Goal: Communication & Community: Answer question/provide support

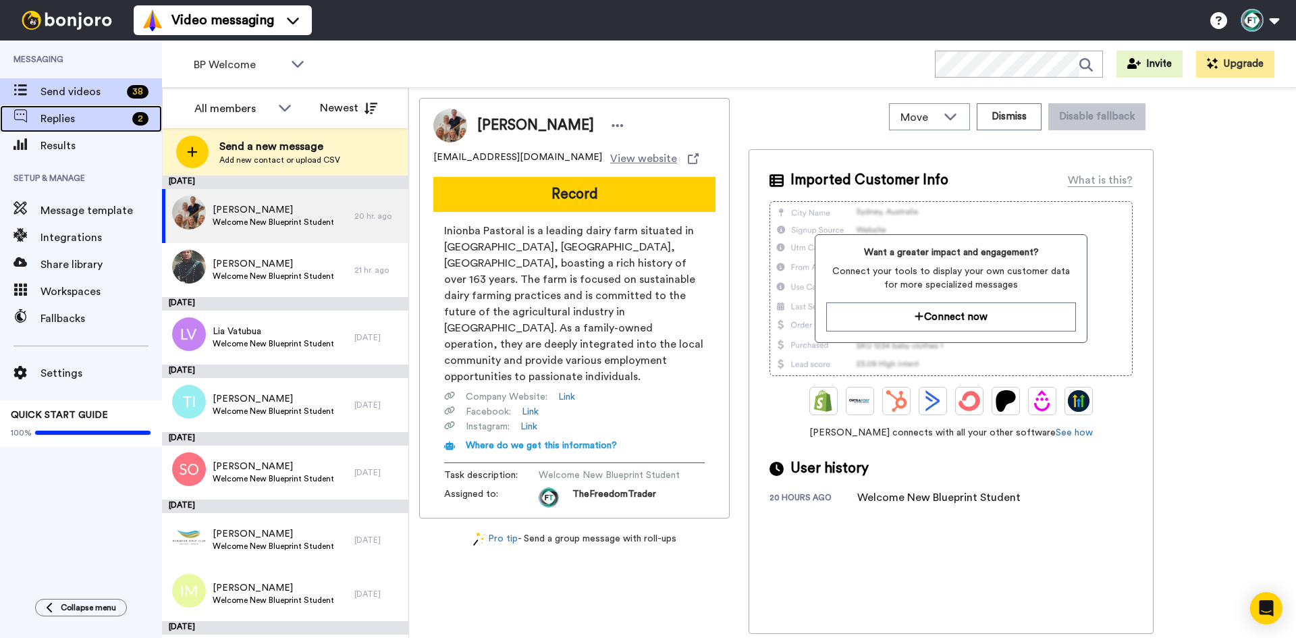
click at [101, 115] on span "Replies" at bounding box center [84, 119] width 86 height 16
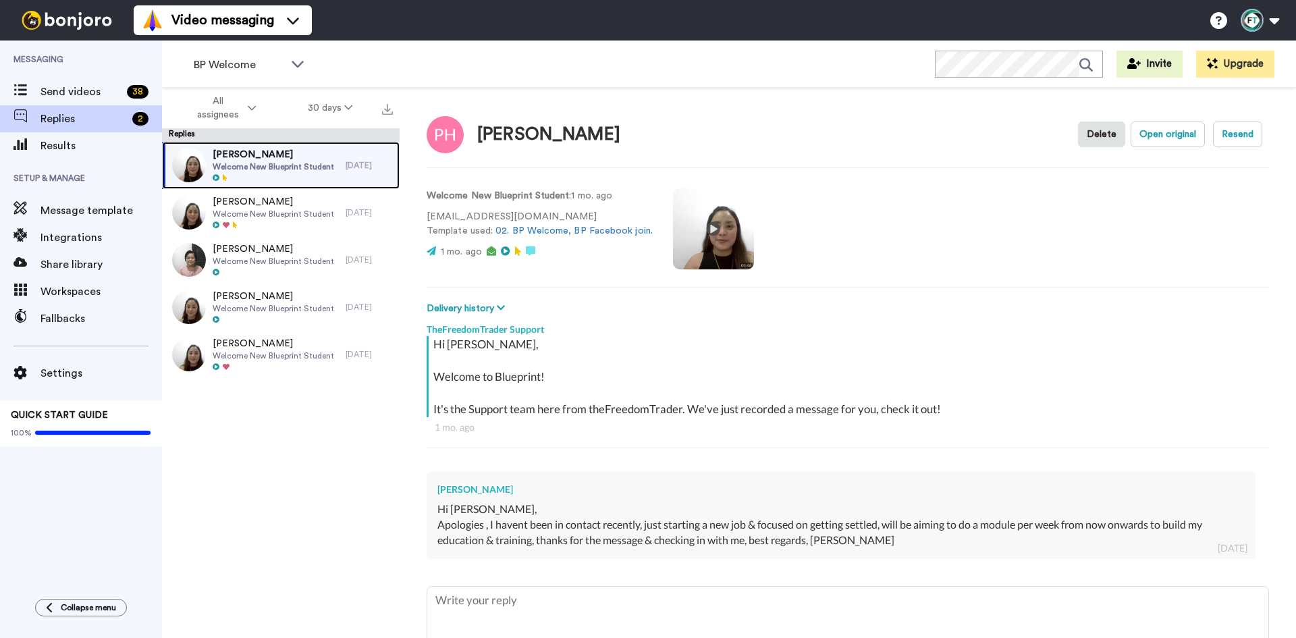
click at [309, 178] on div at bounding box center [274, 178] width 122 height 9
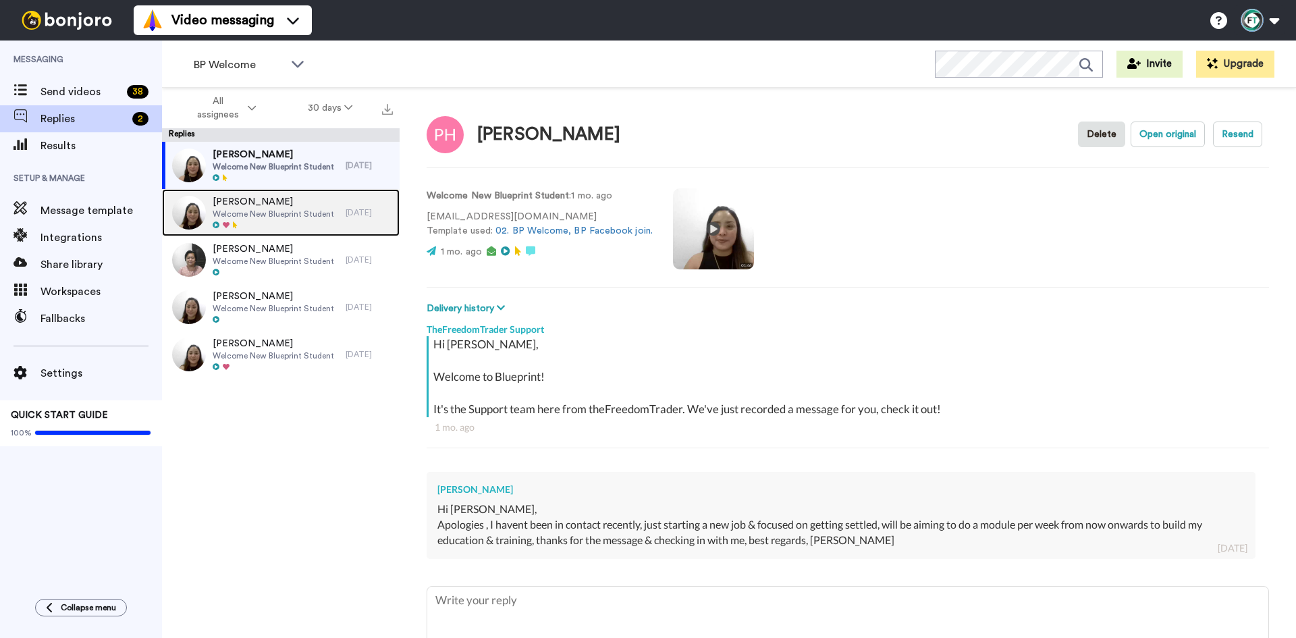
click at [286, 227] on div at bounding box center [274, 225] width 122 height 9
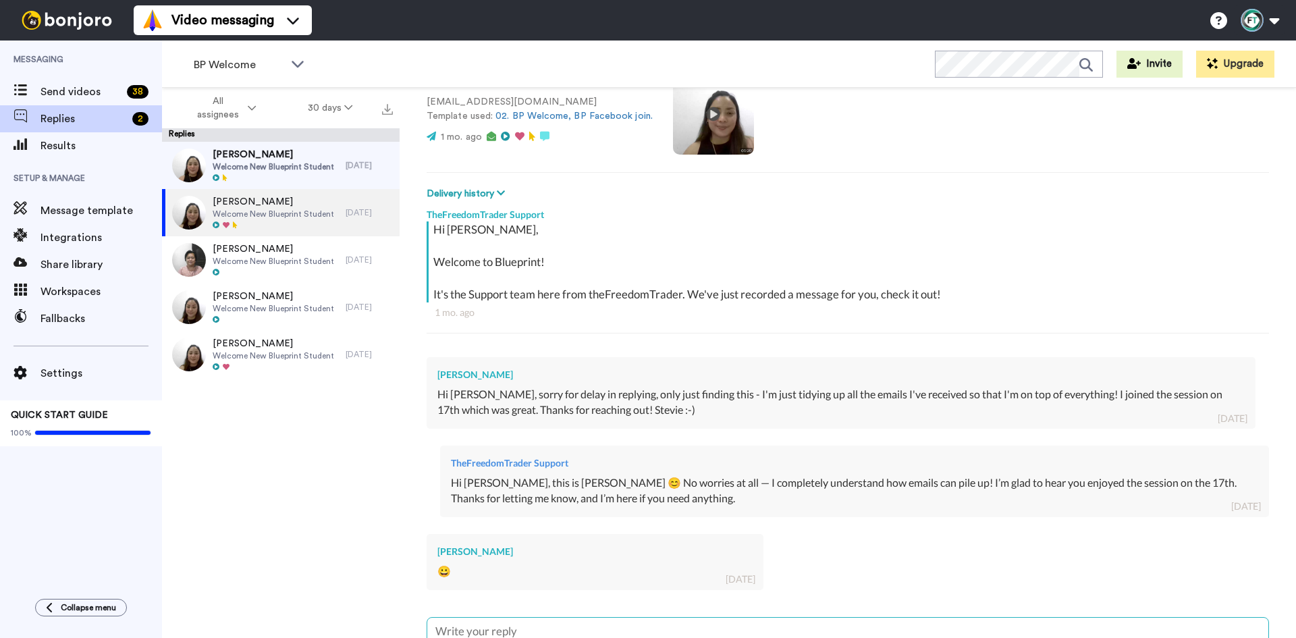
scroll to position [237, 0]
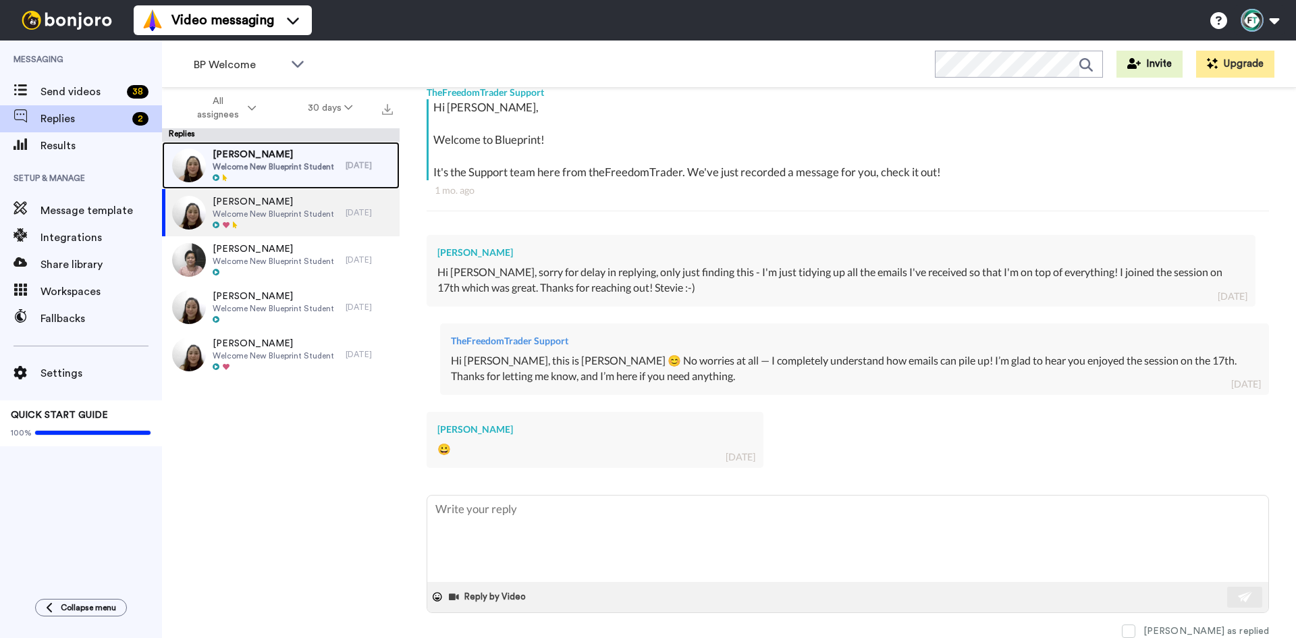
click at [300, 166] on span "Welcome New Blueprint Student" at bounding box center [274, 166] width 122 height 11
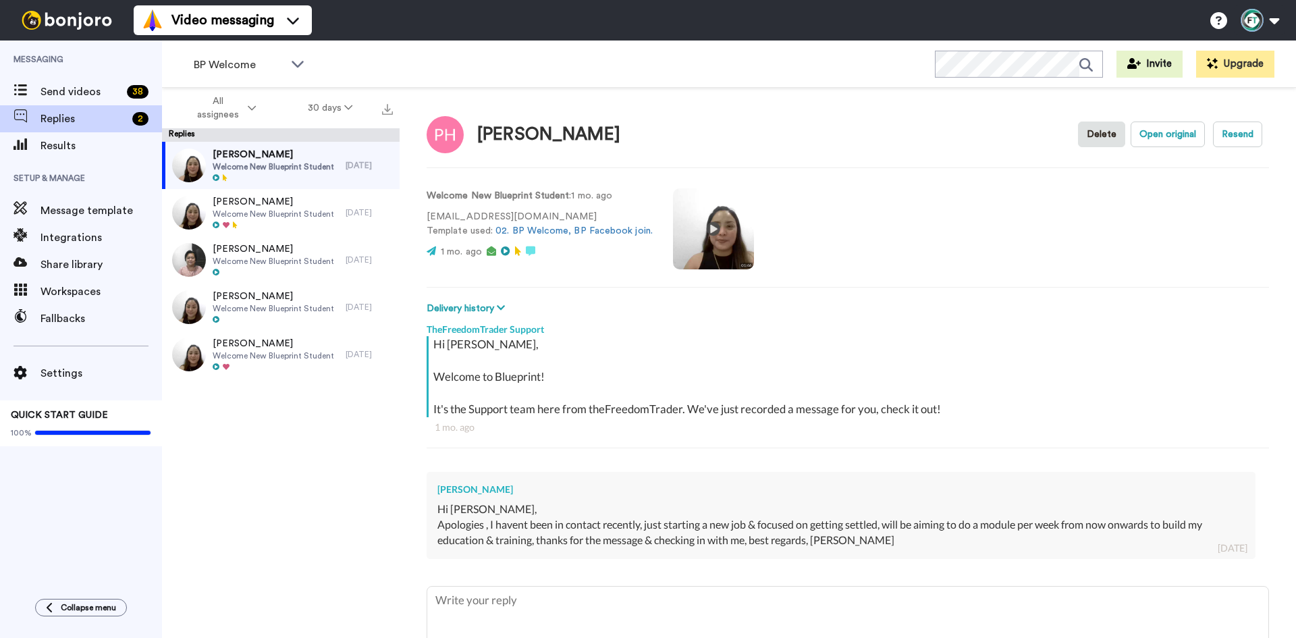
type textarea "x"
